Goal: Navigation & Orientation: Find specific page/section

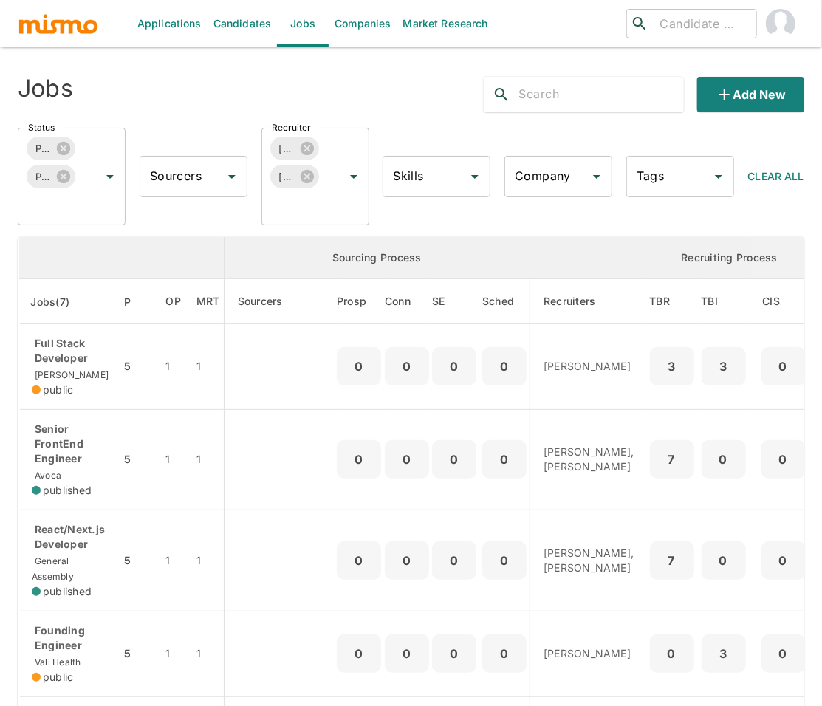
click at [396, 89] on div "Jobs Add new" at bounding box center [405, 88] width 798 height 47
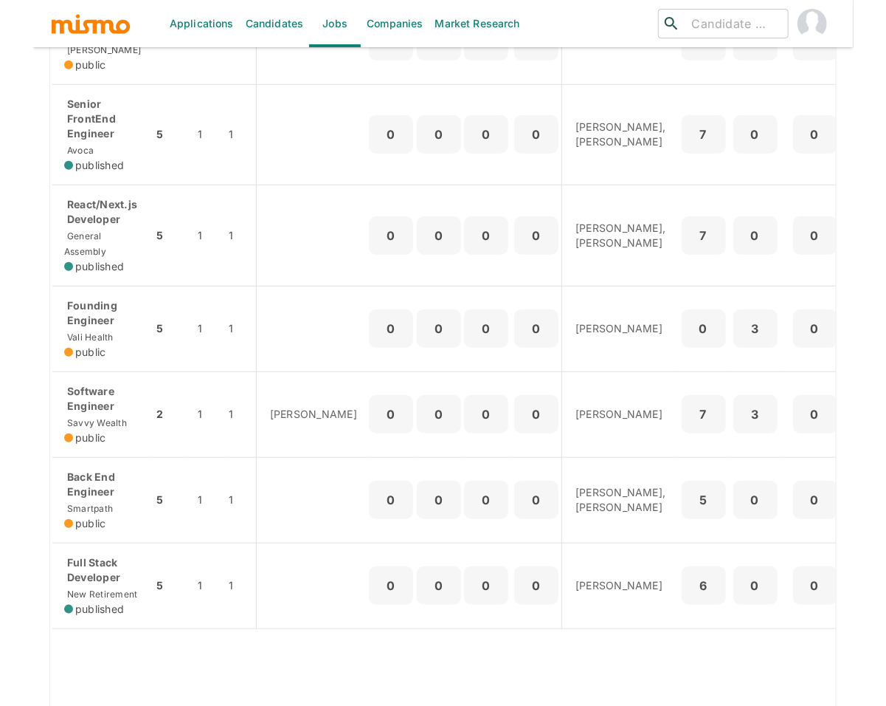
scroll to position [328, 0]
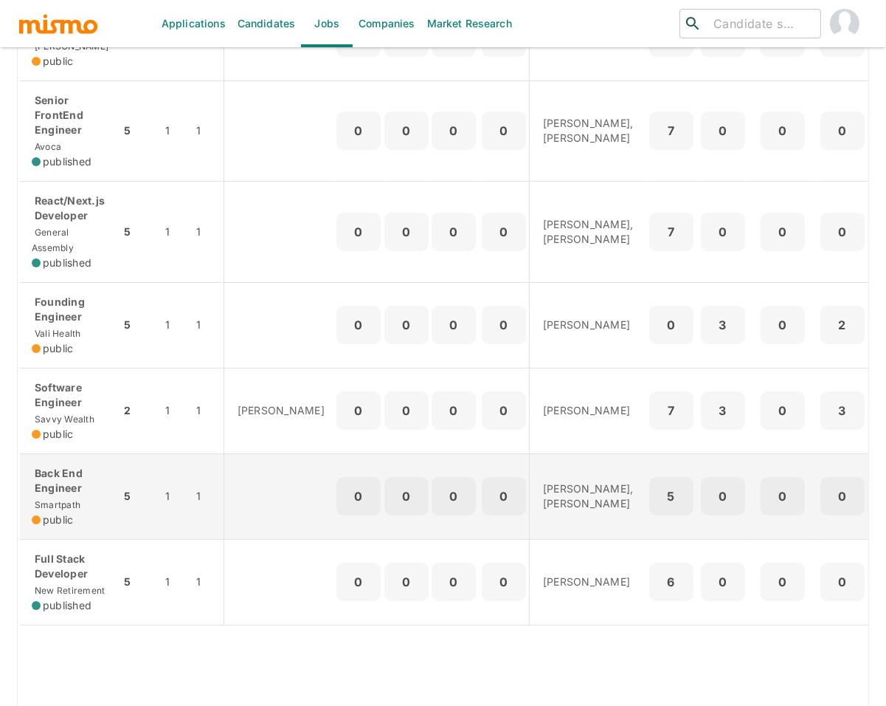
click at [89, 492] on p "Back End Engineer" at bounding box center [70, 481] width 77 height 30
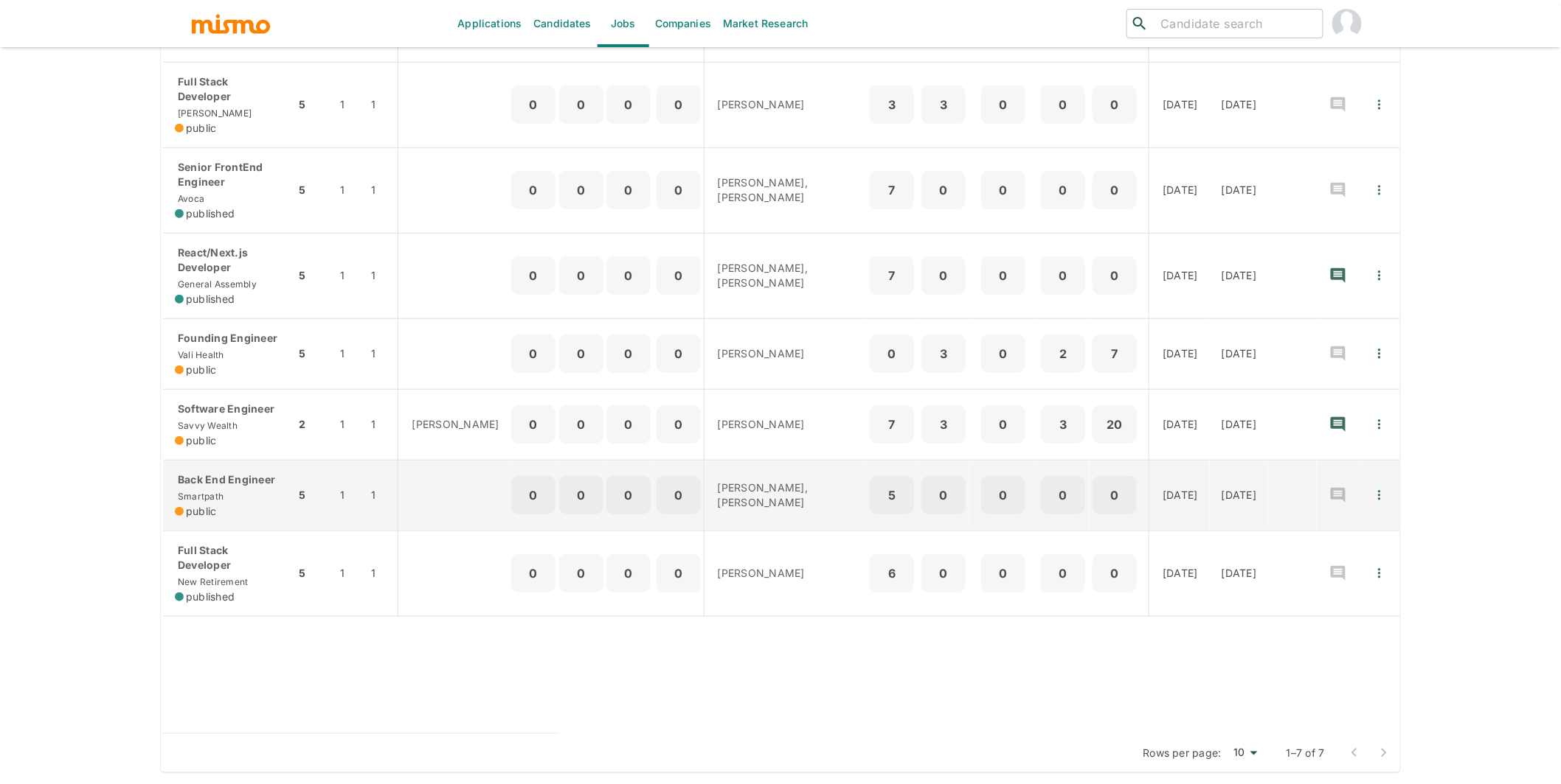
scroll to position [258, 0]
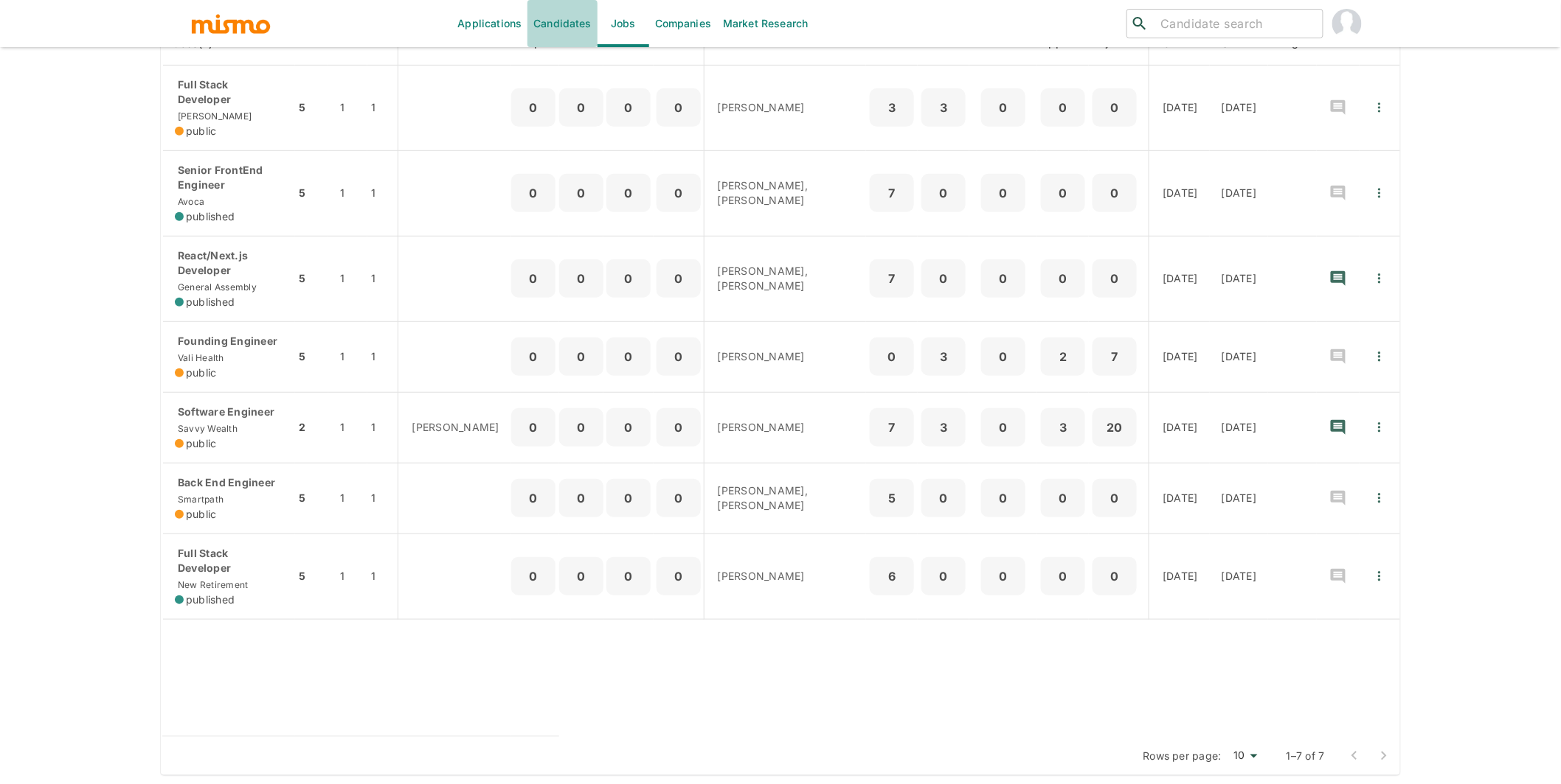
click at [554, 21] on link "Candidates" at bounding box center [563, 23] width 70 height 47
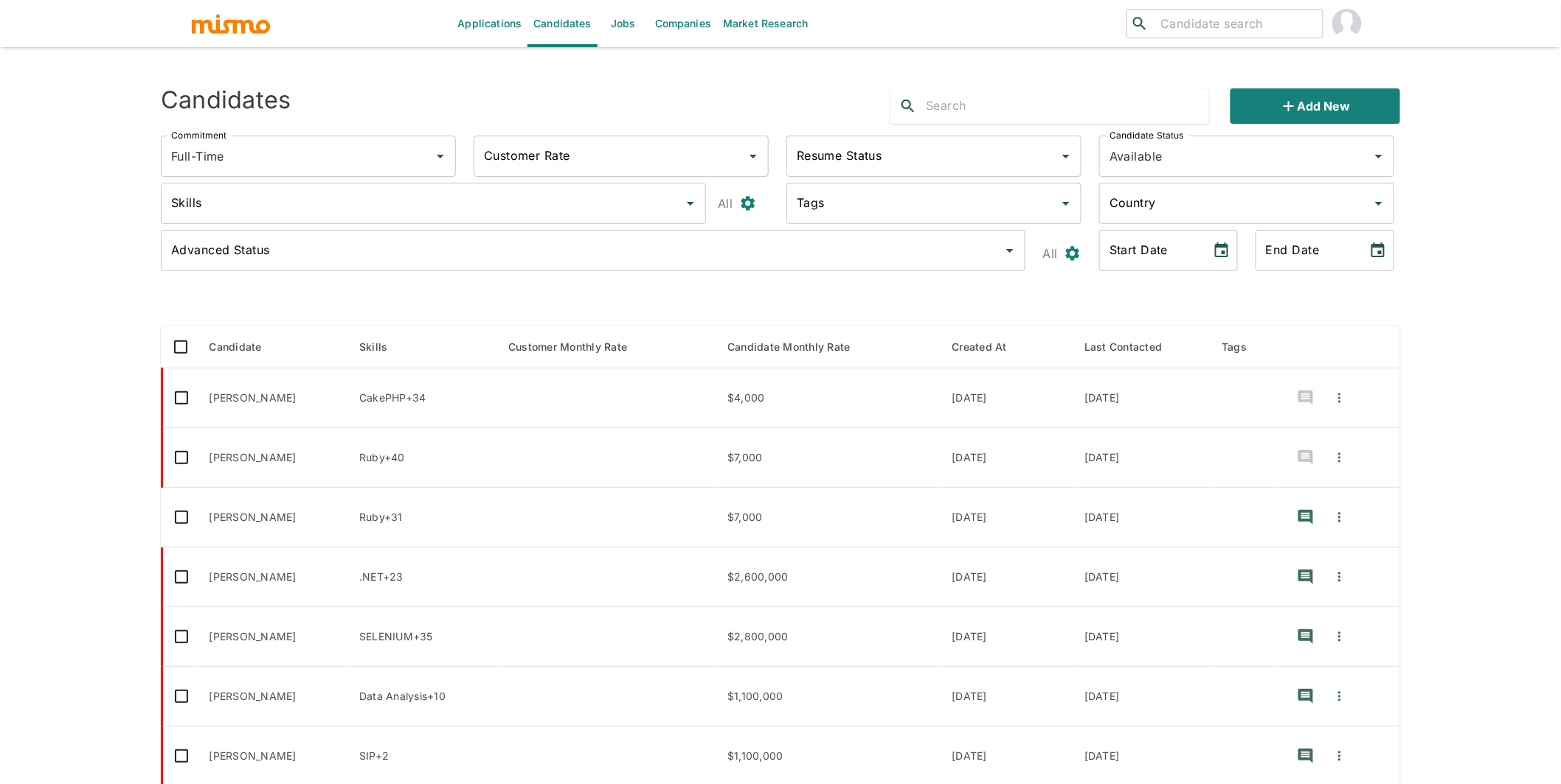
click at [820, 107] on input "text" at bounding box center [1066, 106] width 283 height 24
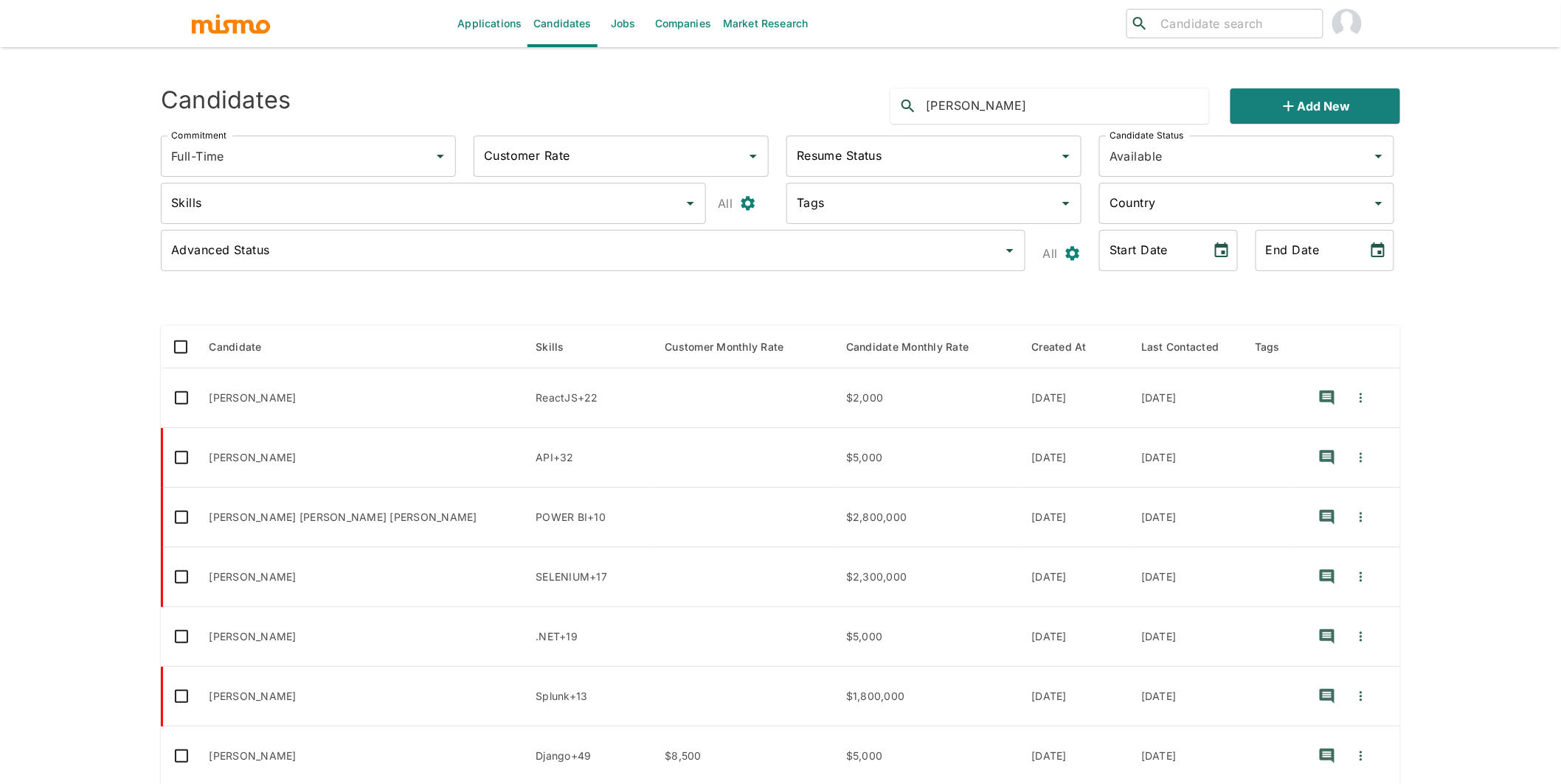
type input "[PERSON_NAME]"
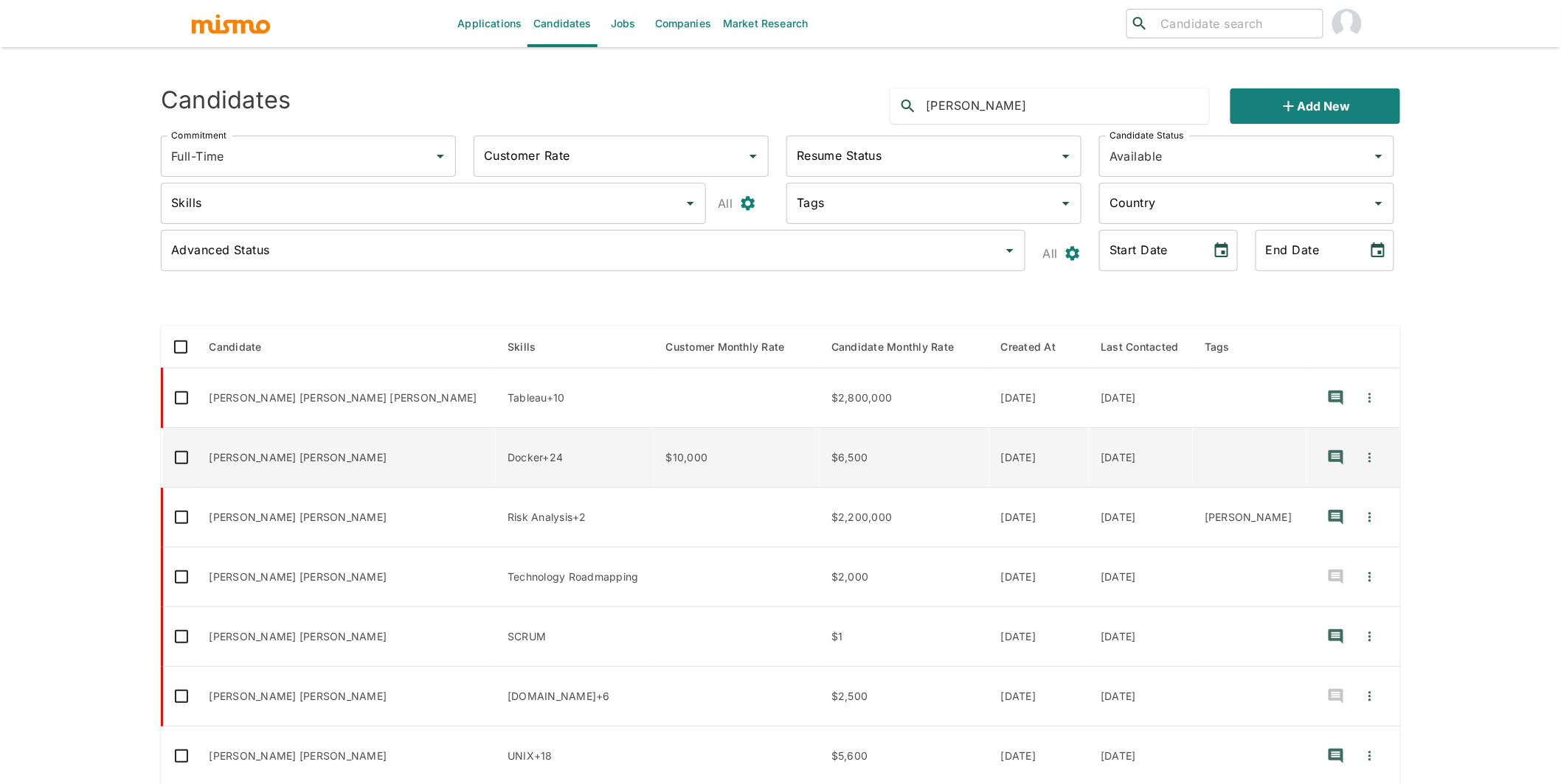
click at [270, 452] on td "[PERSON_NAME] [PERSON_NAME]" at bounding box center [347, 458] width 299 height 60
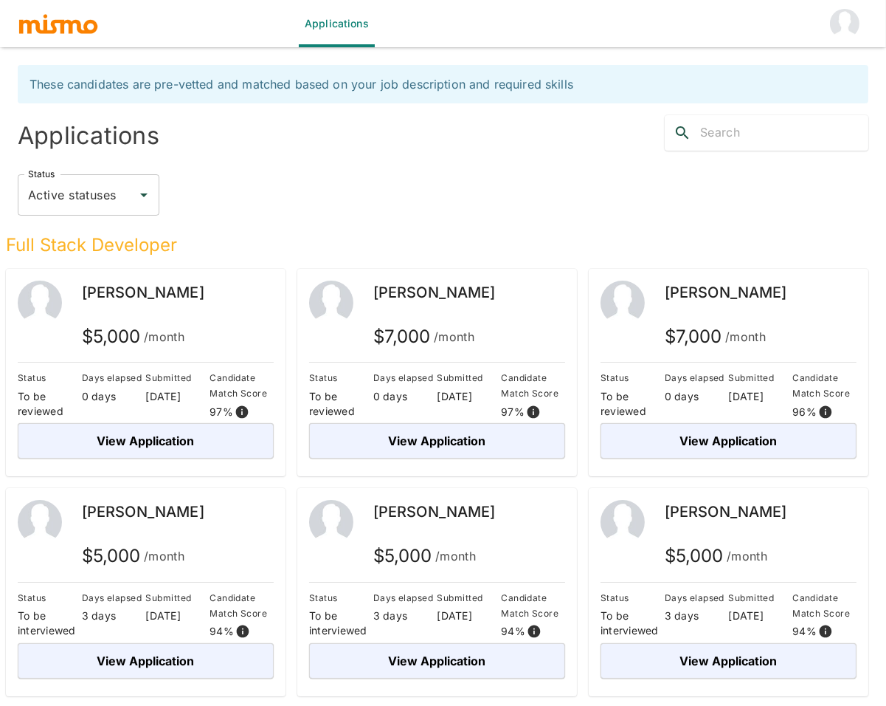
click at [858, 32] on button "account of current user" at bounding box center [845, 23] width 47 height 47
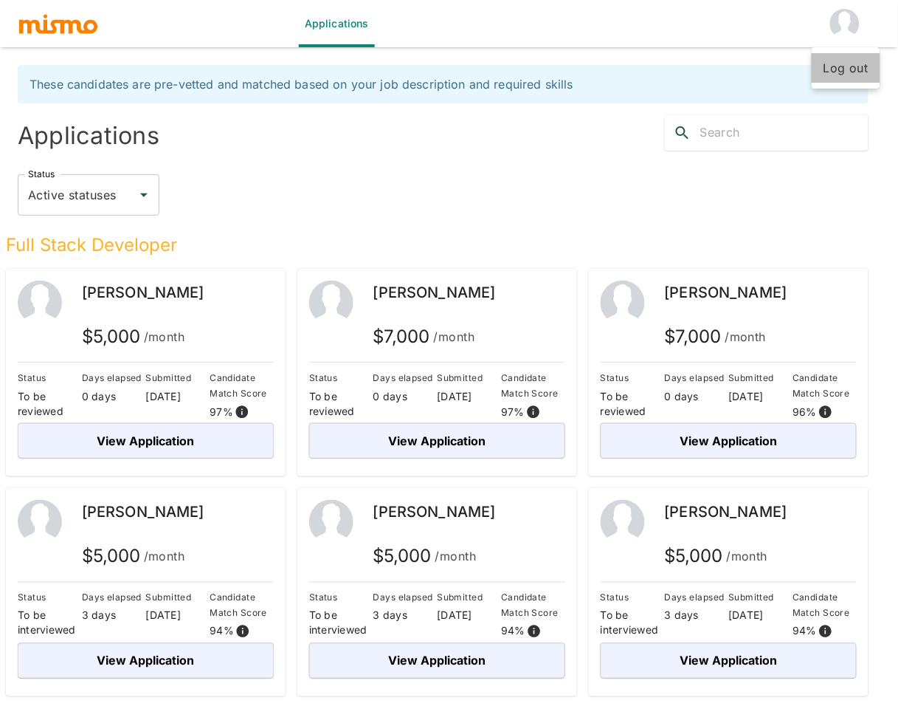
click at [847, 67] on li "Log out" at bounding box center [846, 68] width 69 height 30
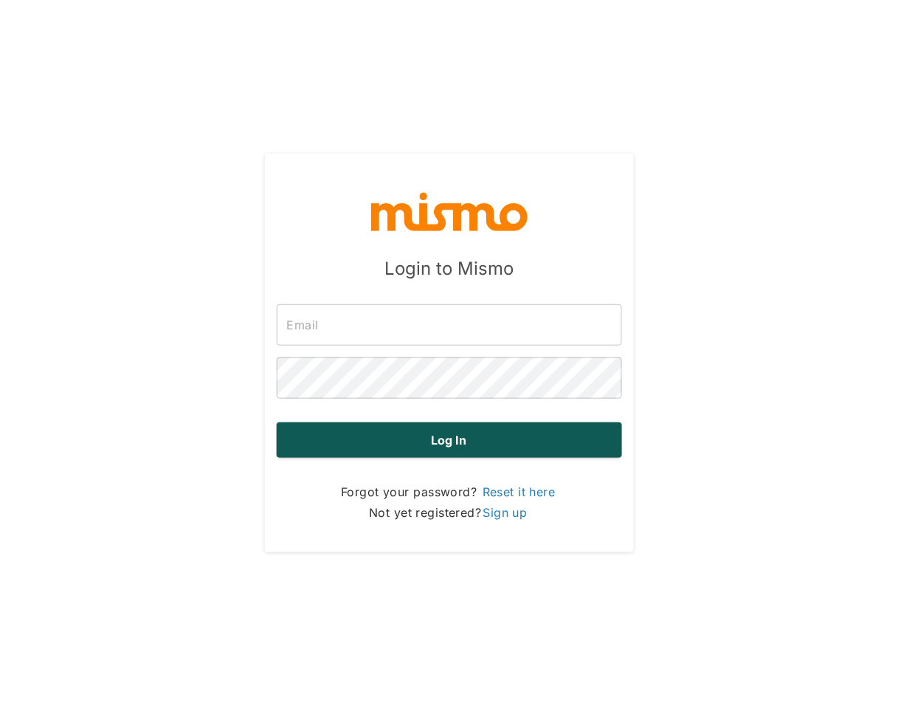
type input "carmen@mismo.team"
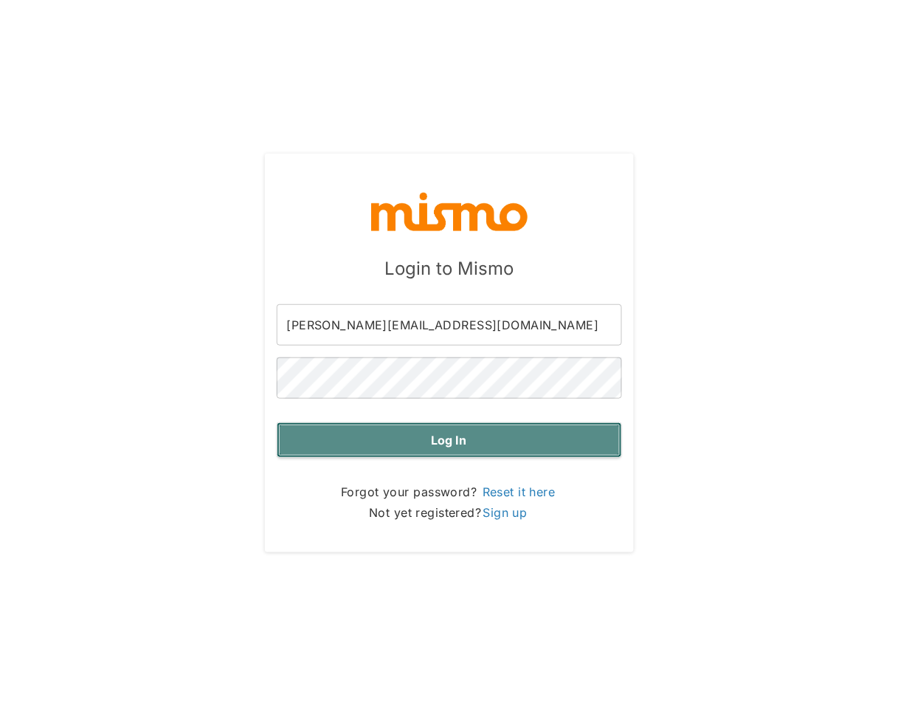
click at [450, 438] on button "Log in" at bounding box center [449, 439] width 345 height 35
